Goal: Entertainment & Leisure: Consume media (video, audio)

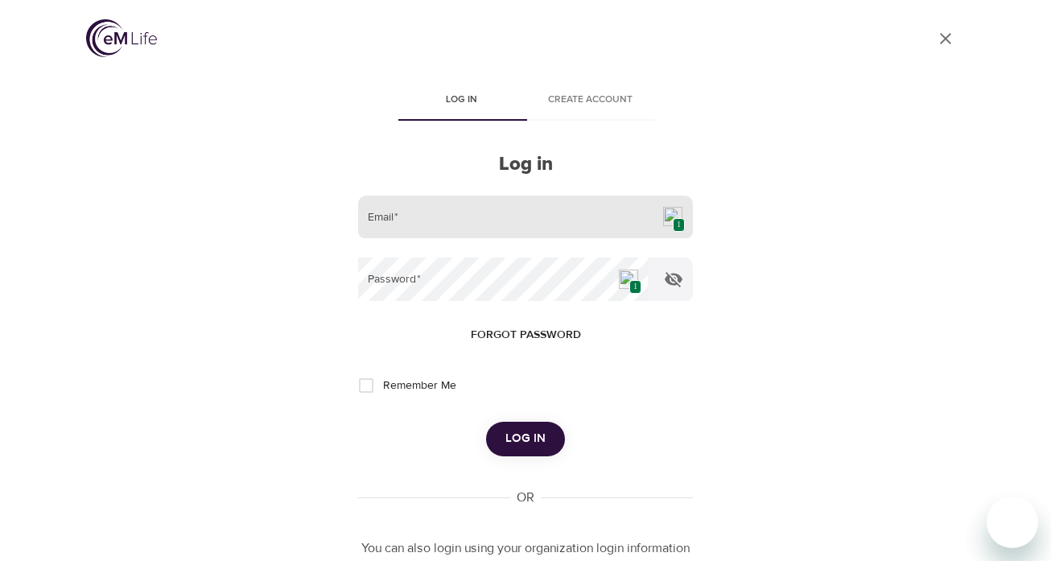
click at [665, 217] on img at bounding box center [672, 216] width 19 height 19
type input "[EMAIL_ADDRESS][DOMAIN_NAME]"
click at [515, 439] on span "Log in" at bounding box center [525, 438] width 40 height 21
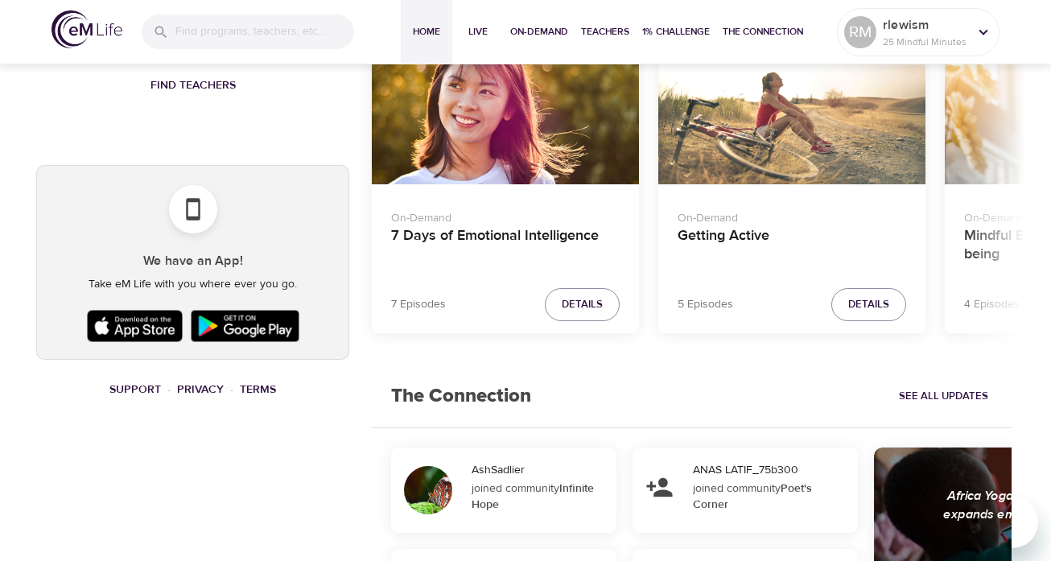
scroll to position [641, 0]
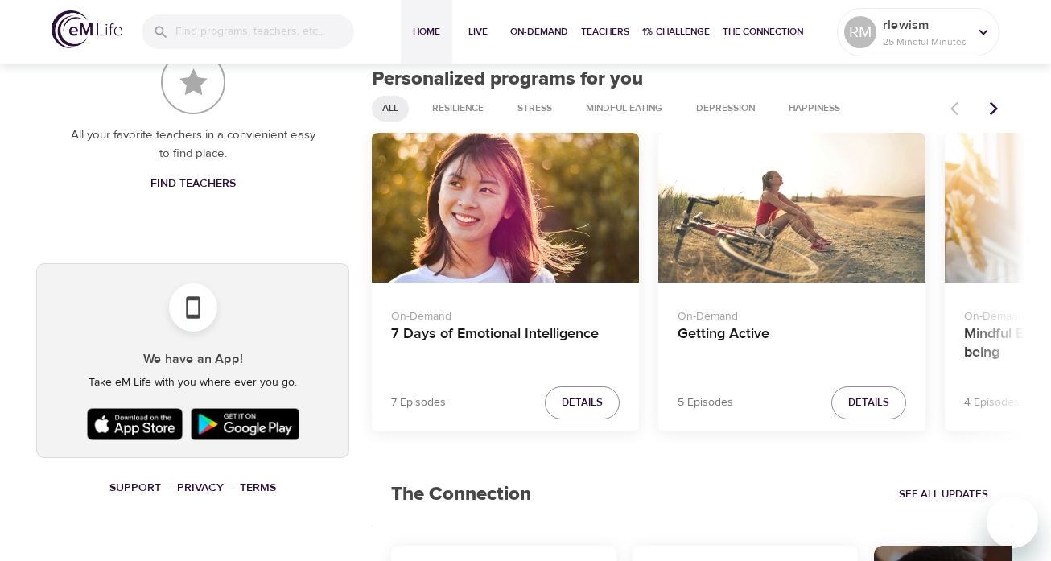
click at [495, 255] on div "7 Days of Emotional Intelligence" at bounding box center [505, 208] width 267 height 150
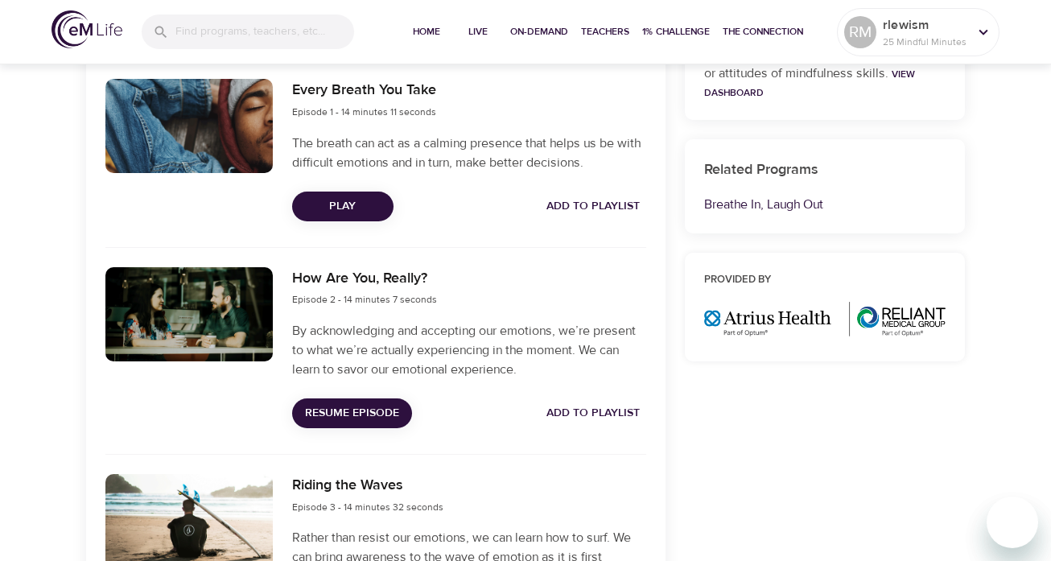
scroll to position [597, 0]
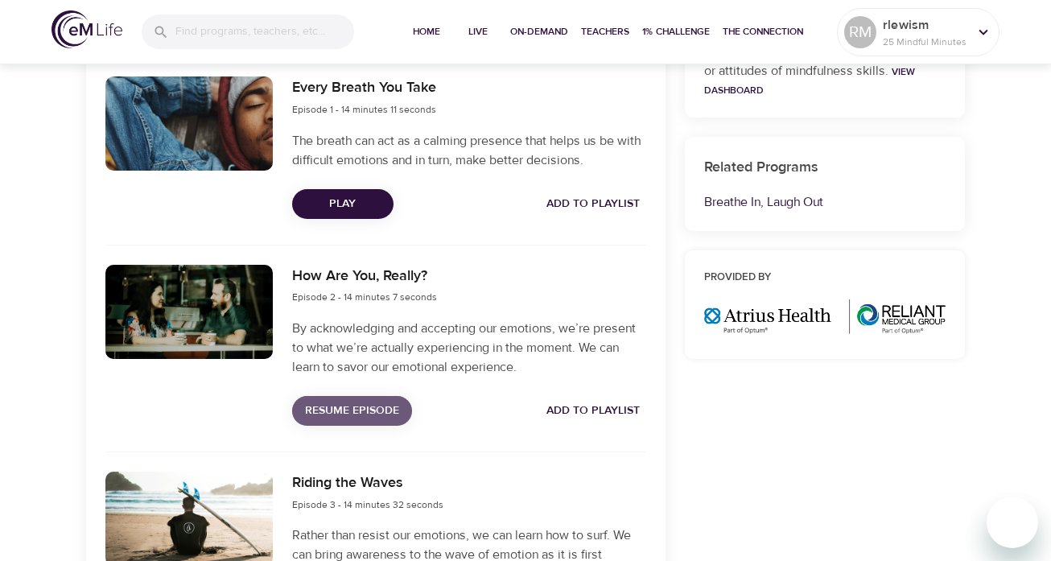
click at [374, 413] on span "Resume Episode" at bounding box center [352, 411] width 94 height 20
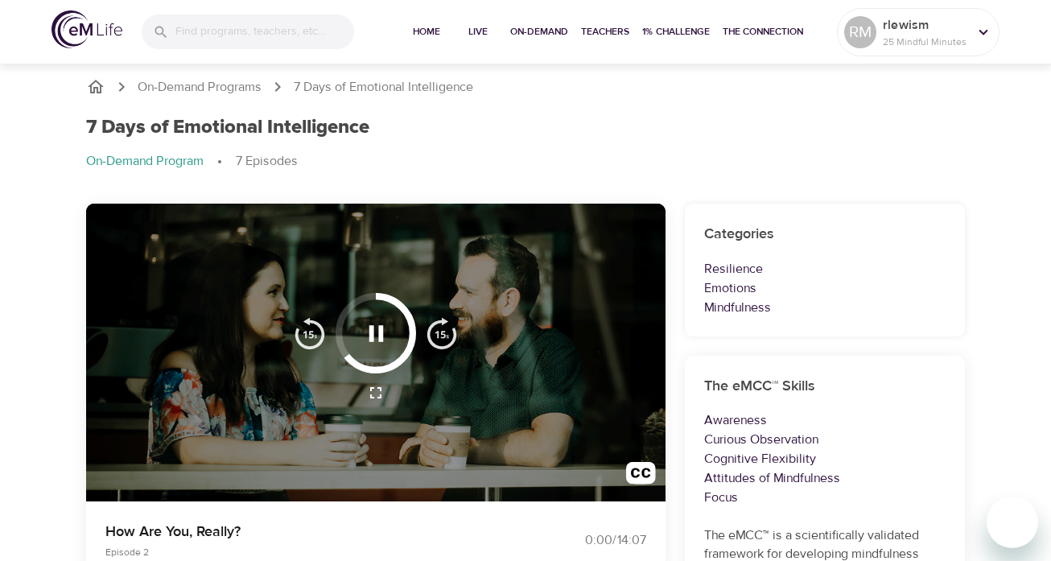
scroll to position [0, 0]
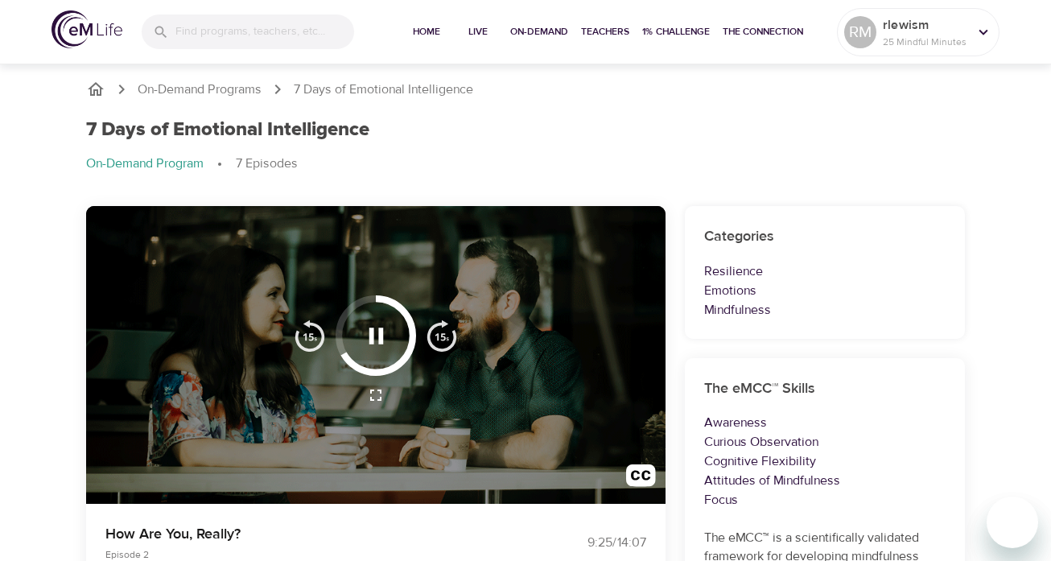
click at [377, 333] on icon "button" at bounding box center [376, 336] width 28 height 28
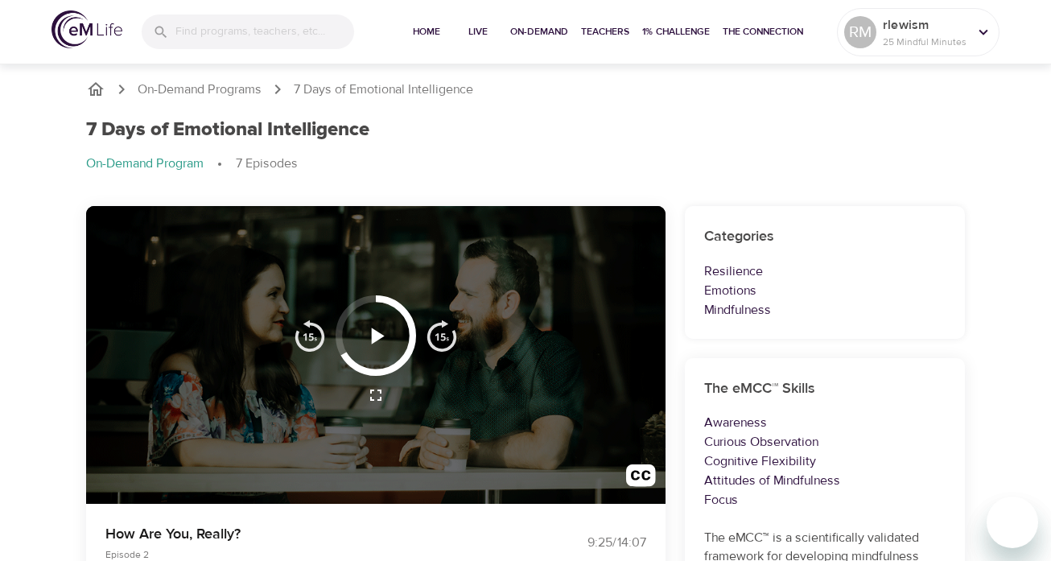
click at [377, 333] on icon "button" at bounding box center [377, 336] width 13 height 16
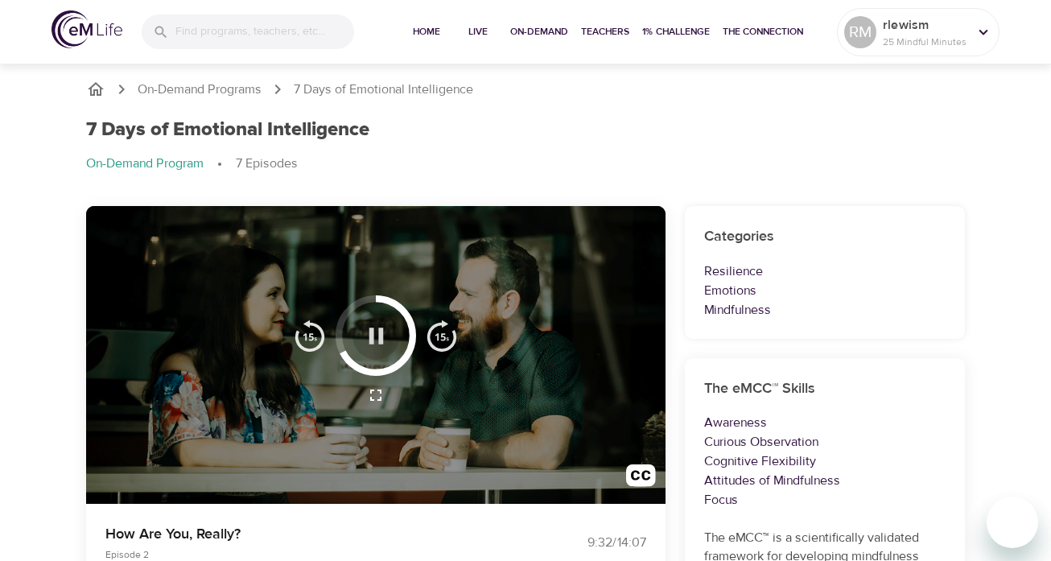
click at [377, 332] on icon "button" at bounding box center [376, 336] width 28 height 28
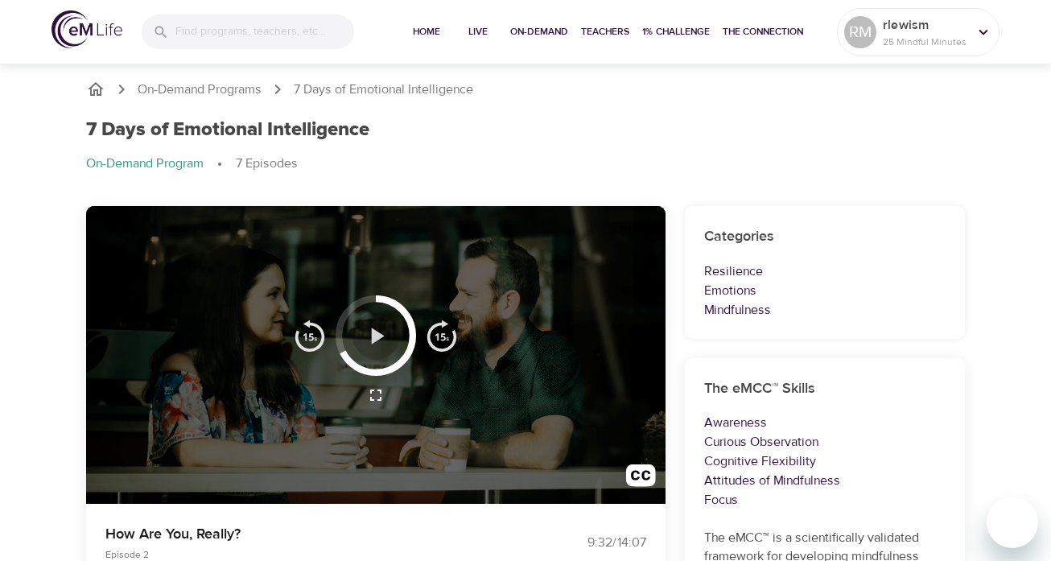
click at [376, 330] on icon "button" at bounding box center [377, 336] width 13 height 16
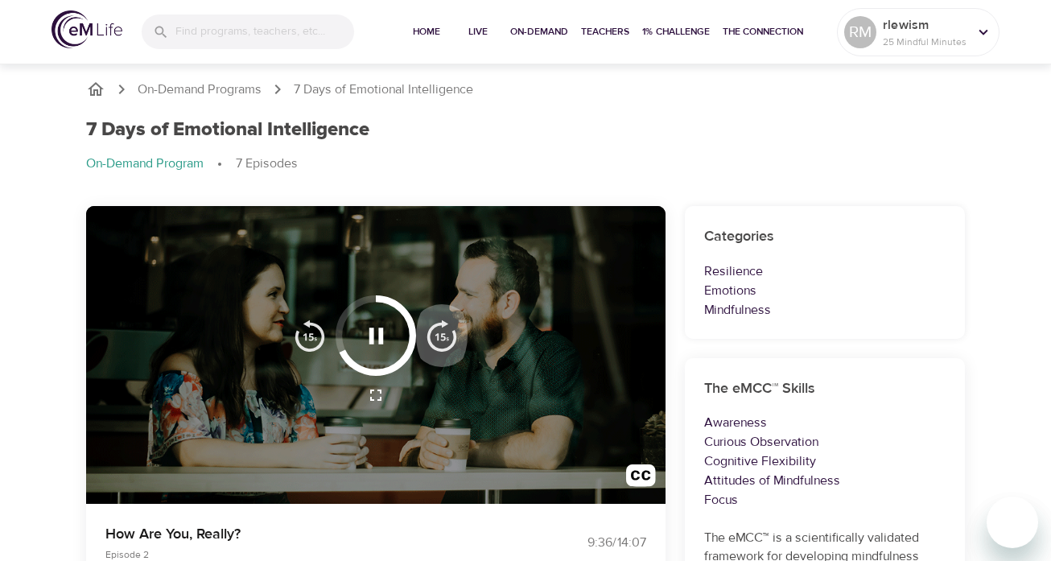
click at [442, 338] on img "button" at bounding box center [442, 335] width 32 height 32
click at [381, 340] on icon "button" at bounding box center [376, 336] width 14 height 16
